Goal: Find specific page/section: Find specific page/section

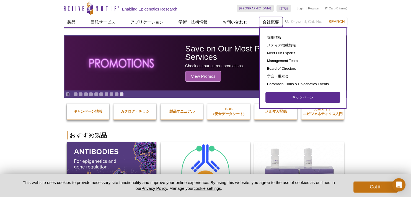
click at [271, 21] on link "会社概要" at bounding box center [270, 22] width 23 height 11
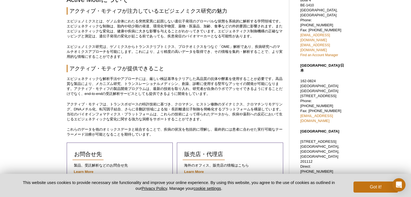
scroll to position [130, 0]
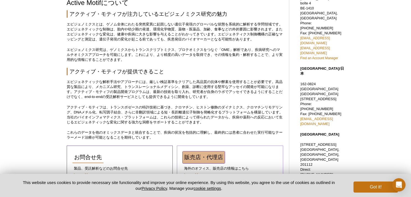
click at [210, 159] on span "販売店・代理店" at bounding box center [203, 157] width 39 height 6
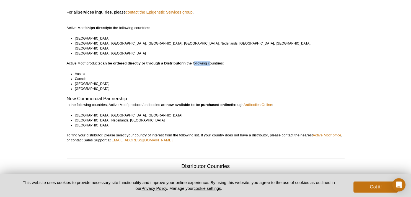
scroll to position [55, 0]
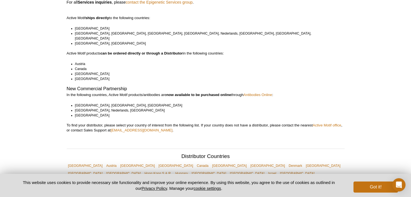
click at [269, 51] on p "Active Motif products can be ordered directly or through a Distributor in the f…" at bounding box center [206, 53] width 278 height 5
click at [129, 51] on strong "can be ordered directly or through a Distributor" at bounding box center [141, 53] width 82 height 4
drag, startPoint x: 129, startPoint y: 48, endPoint x: 134, endPoint y: 48, distance: 5.0
click at [134, 51] on strong "can be ordered directly or through a Distributor" at bounding box center [141, 53] width 82 height 4
drag, startPoint x: 134, startPoint y: 48, endPoint x: 135, endPoint y: 69, distance: 21.6
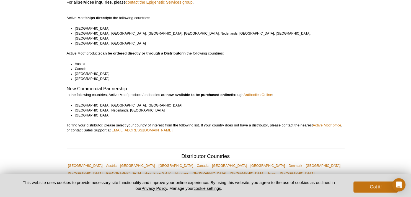
click at [135, 71] on li "[GEOGRAPHIC_DATA]" at bounding box center [207, 73] width 265 height 5
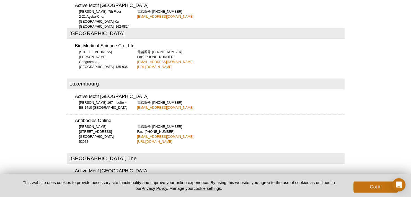
scroll to position [1301, 0]
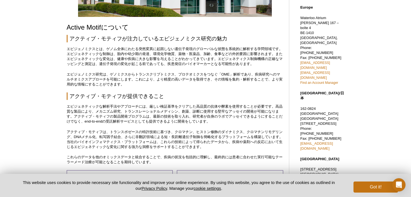
scroll to position [138, 0]
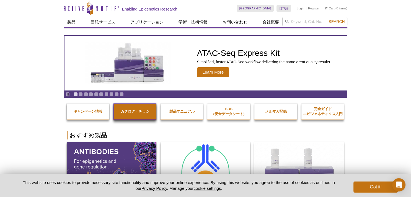
click at [128, 112] on strong "カタログ・チラシ" at bounding box center [134, 111] width 29 height 4
